Goal: Task Accomplishment & Management: Manage account settings

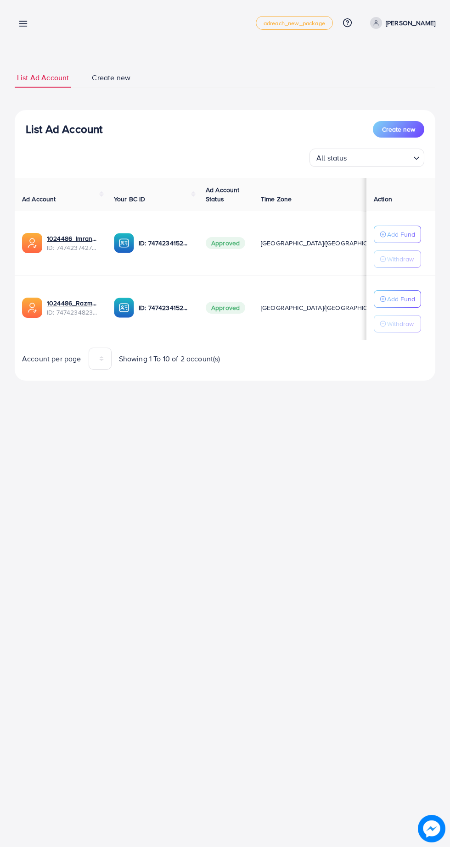
scroll to position [0, 19]
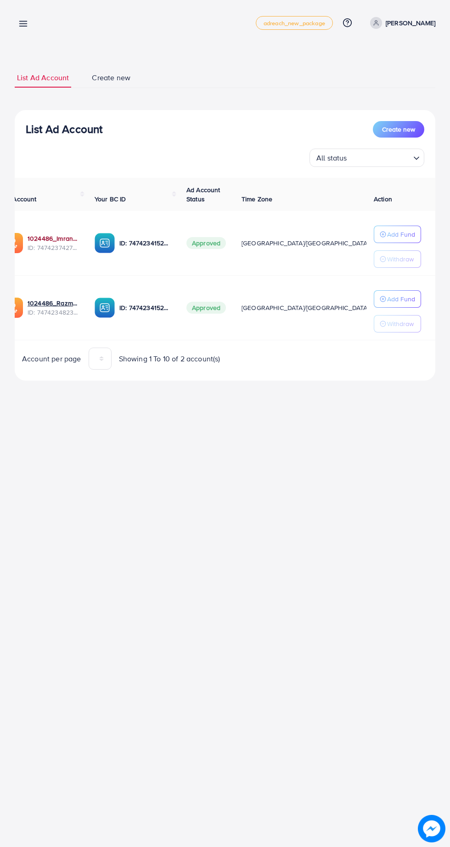
click at [52, 241] on link "1024486_Imran_1740231528988" at bounding box center [54, 238] width 52 height 9
click at [59, 243] on link "1024486_Imran_1740231528988" at bounding box center [54, 238] width 52 height 9
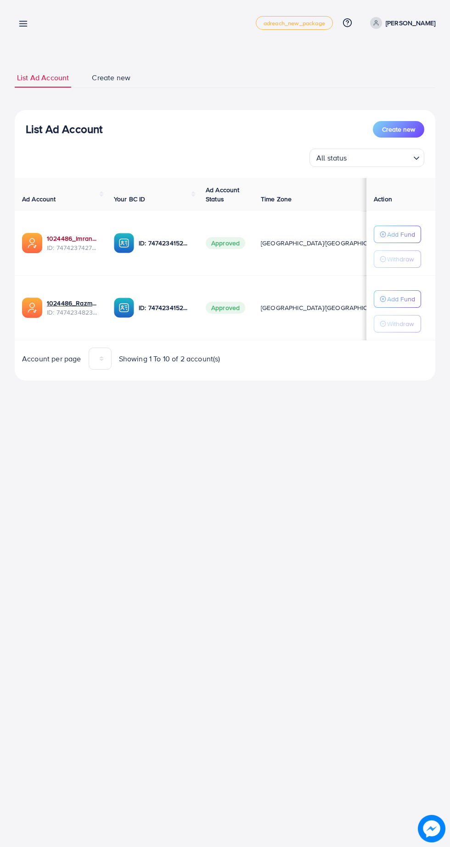
click at [67, 237] on link "1024486_Imran_1740231528988" at bounding box center [73, 238] width 52 height 9
